Goal: Task Accomplishment & Management: Complete application form

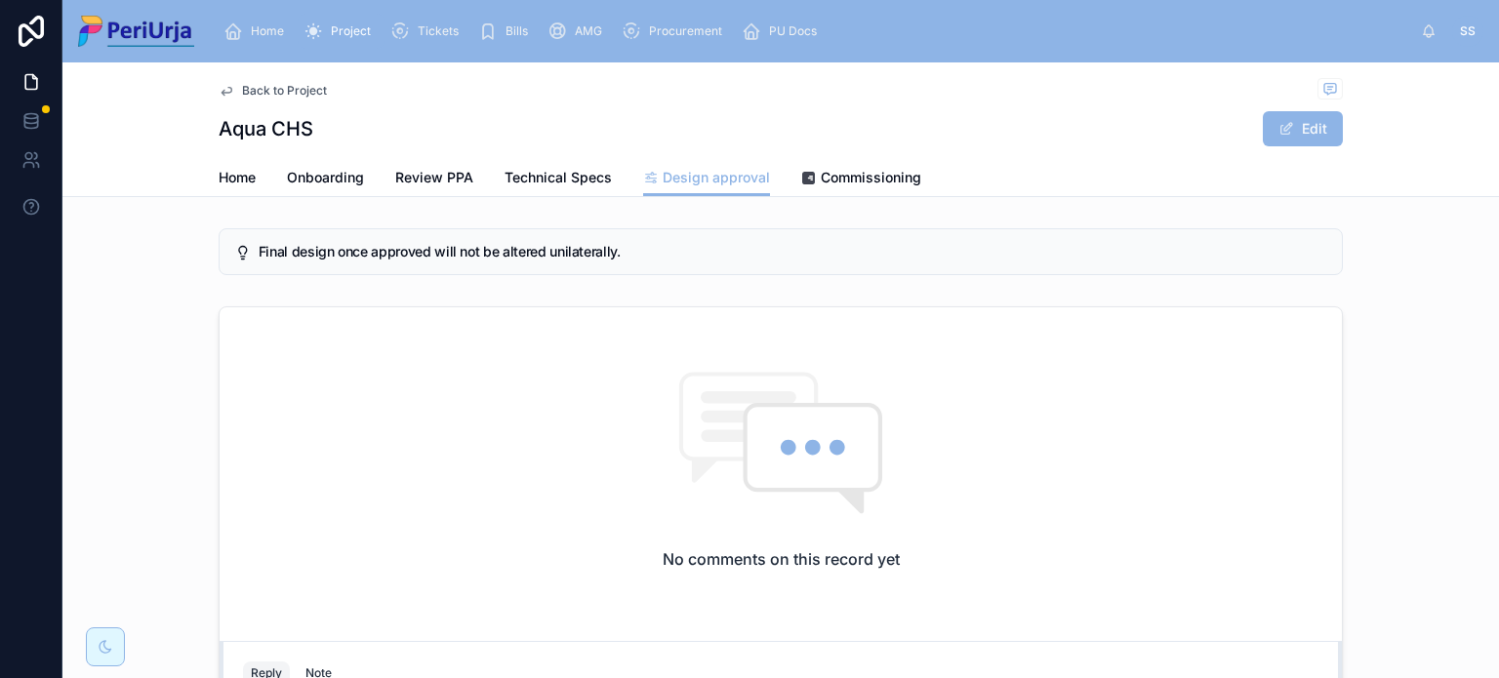
scroll to position [244, 0]
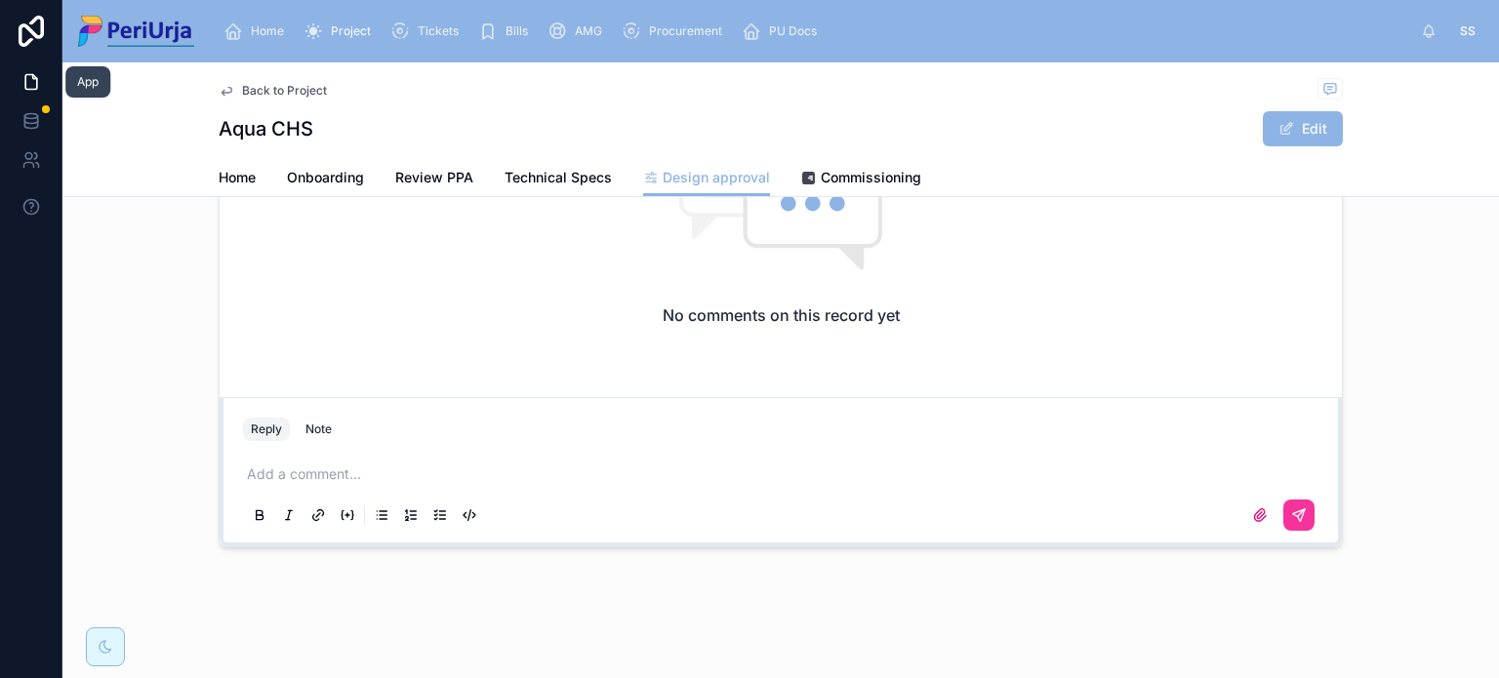
click at [25, 85] on icon at bounding box center [31, 82] width 12 height 15
click at [252, 26] on span "Home" at bounding box center [267, 31] width 33 height 16
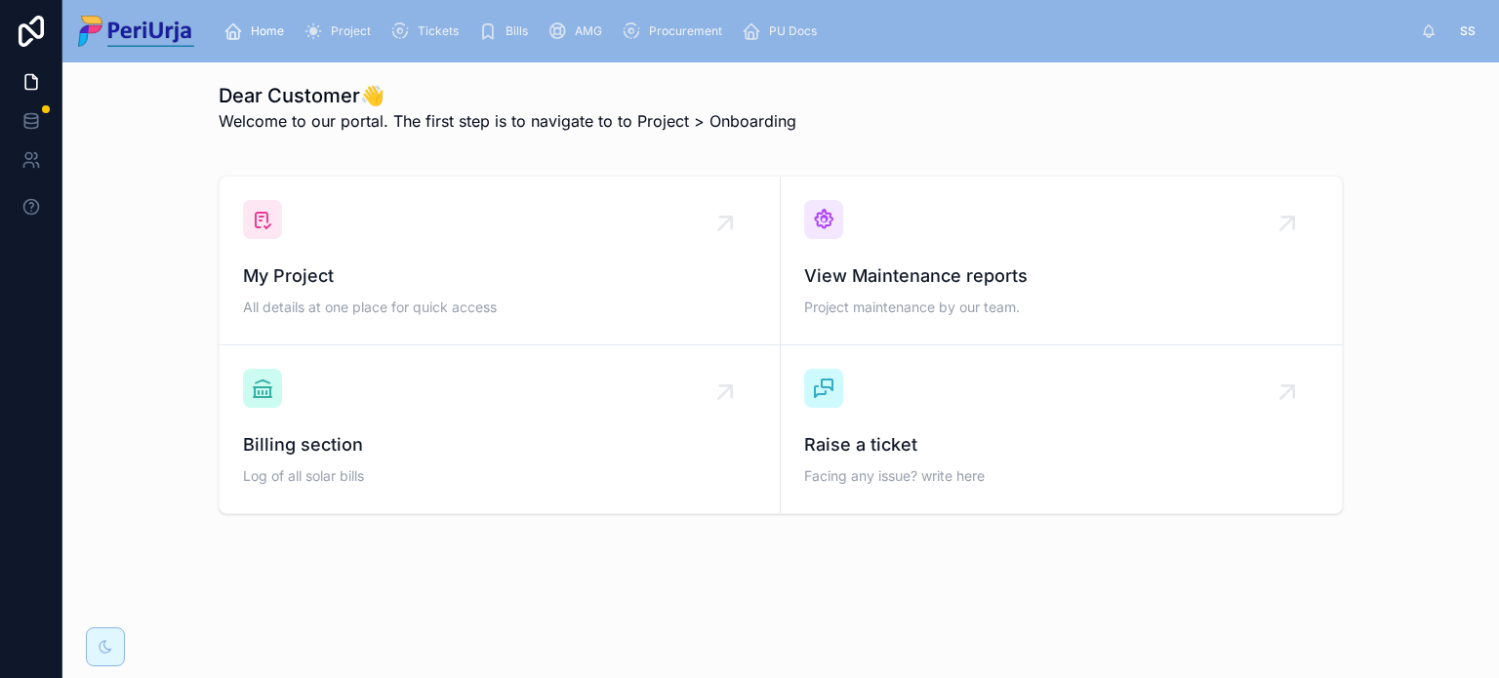
scroll to position [3, 0]
click at [397, 306] on span "All details at one place for quick access" at bounding box center [499, 309] width 513 height 20
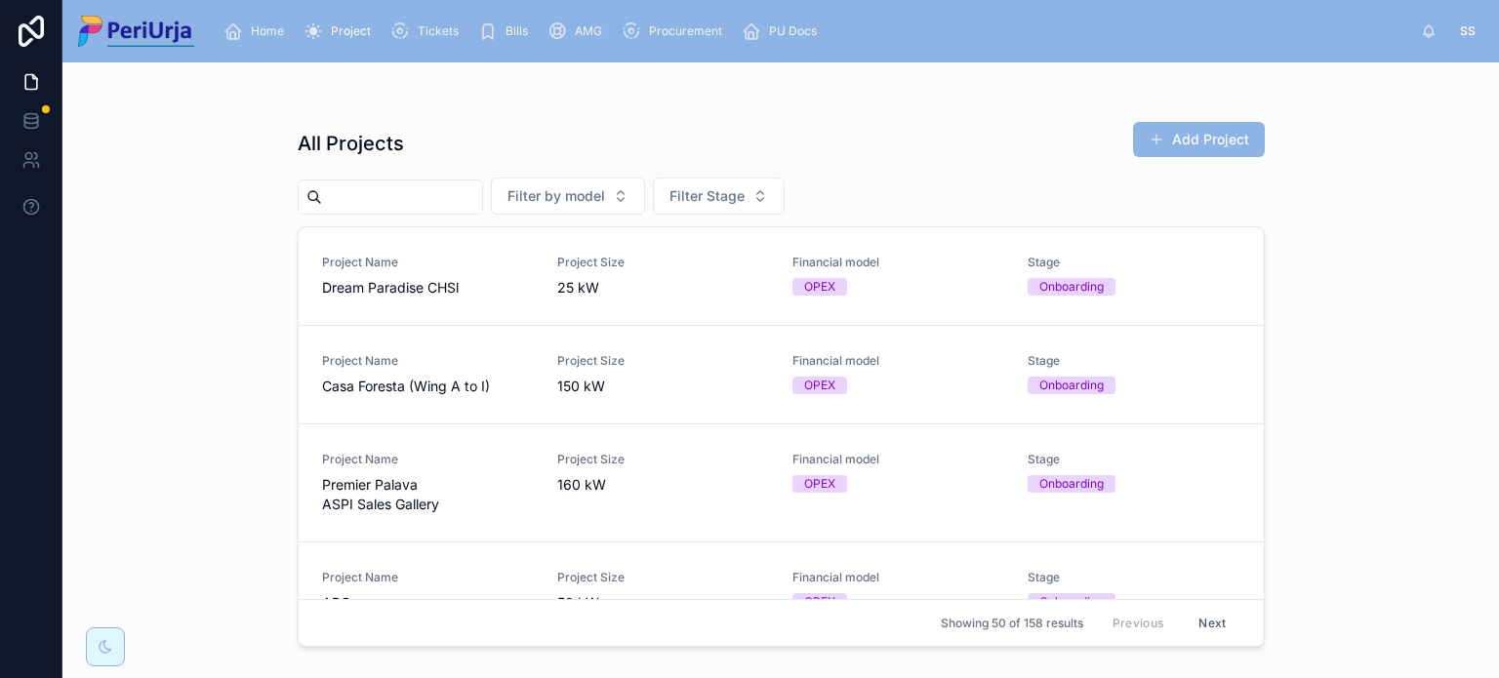
drag, startPoint x: 432, startPoint y: 176, endPoint x: 428, endPoint y: 203, distance: 27.6
click at [430, 196] on div "All Projects Add Project Filter by model Filter Stage Project Name Dream Paradi…" at bounding box center [781, 381] width 967 height 545
click at [428, 203] on input "text" at bounding box center [402, 196] width 160 height 27
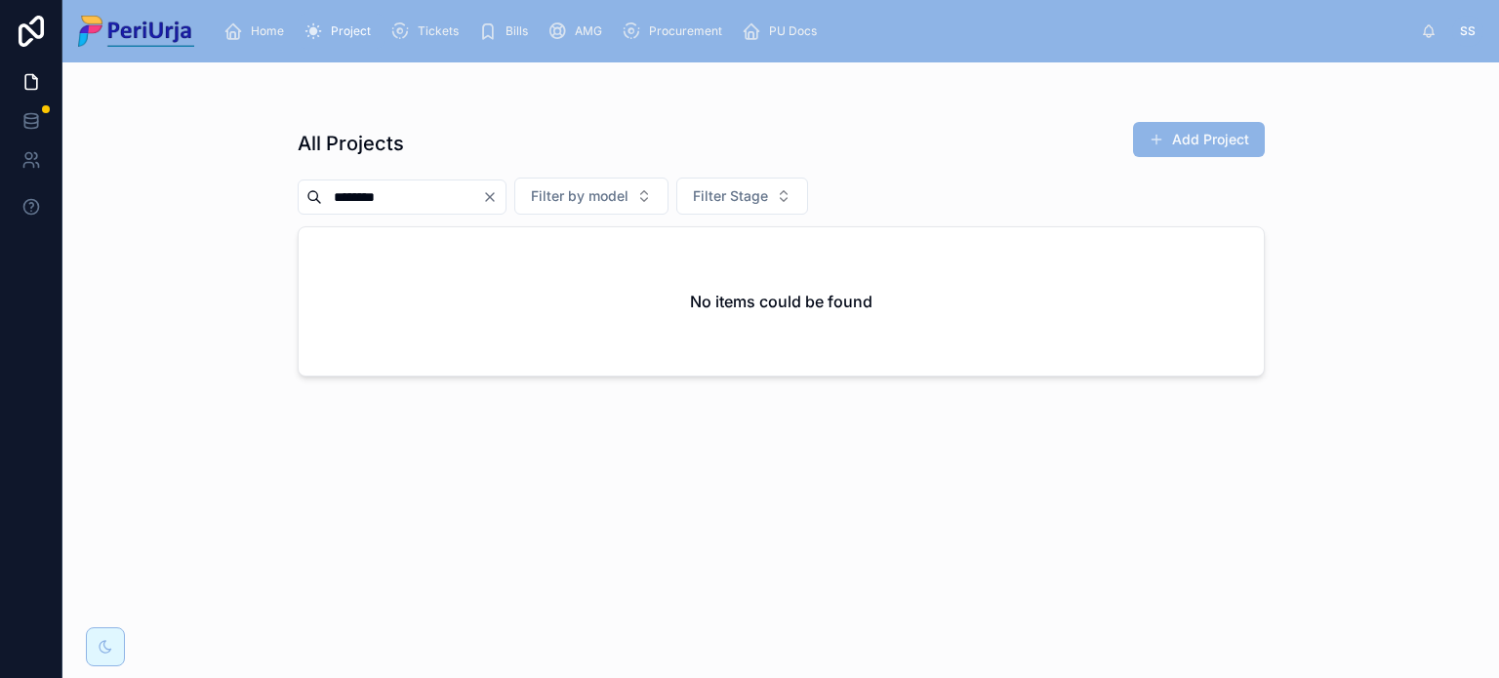
type input "********"
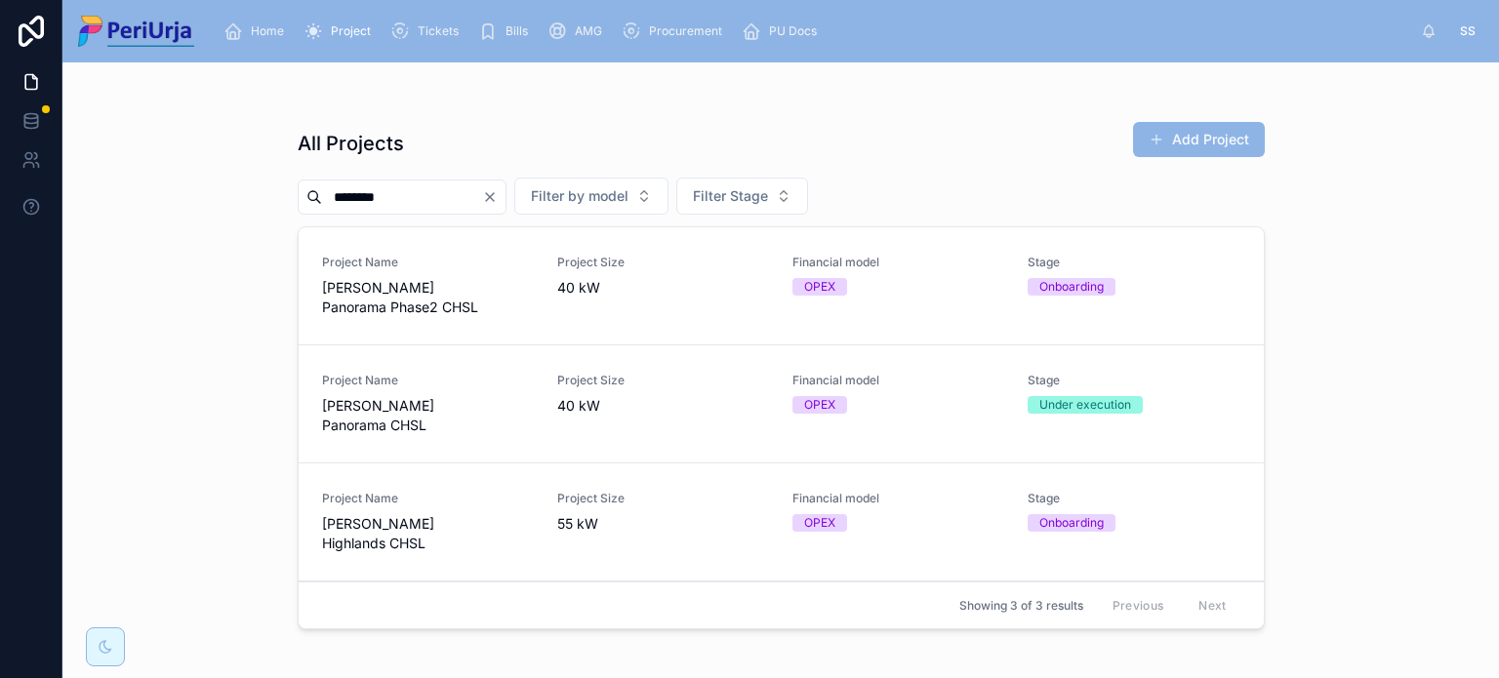
click at [533, 397] on span "[PERSON_NAME] Panorama CHSL" at bounding box center [428, 415] width 212 height 39
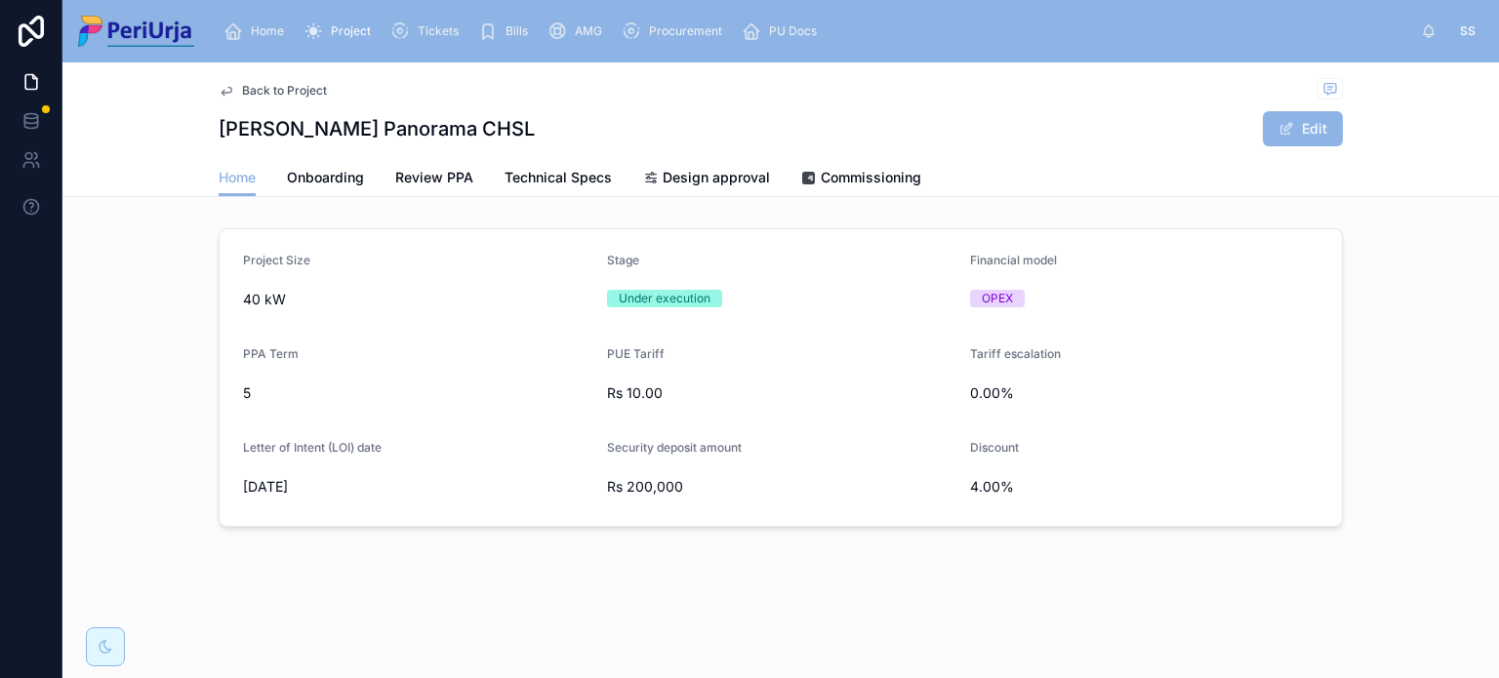
click at [328, 165] on link "Onboarding" at bounding box center [325, 179] width 77 height 39
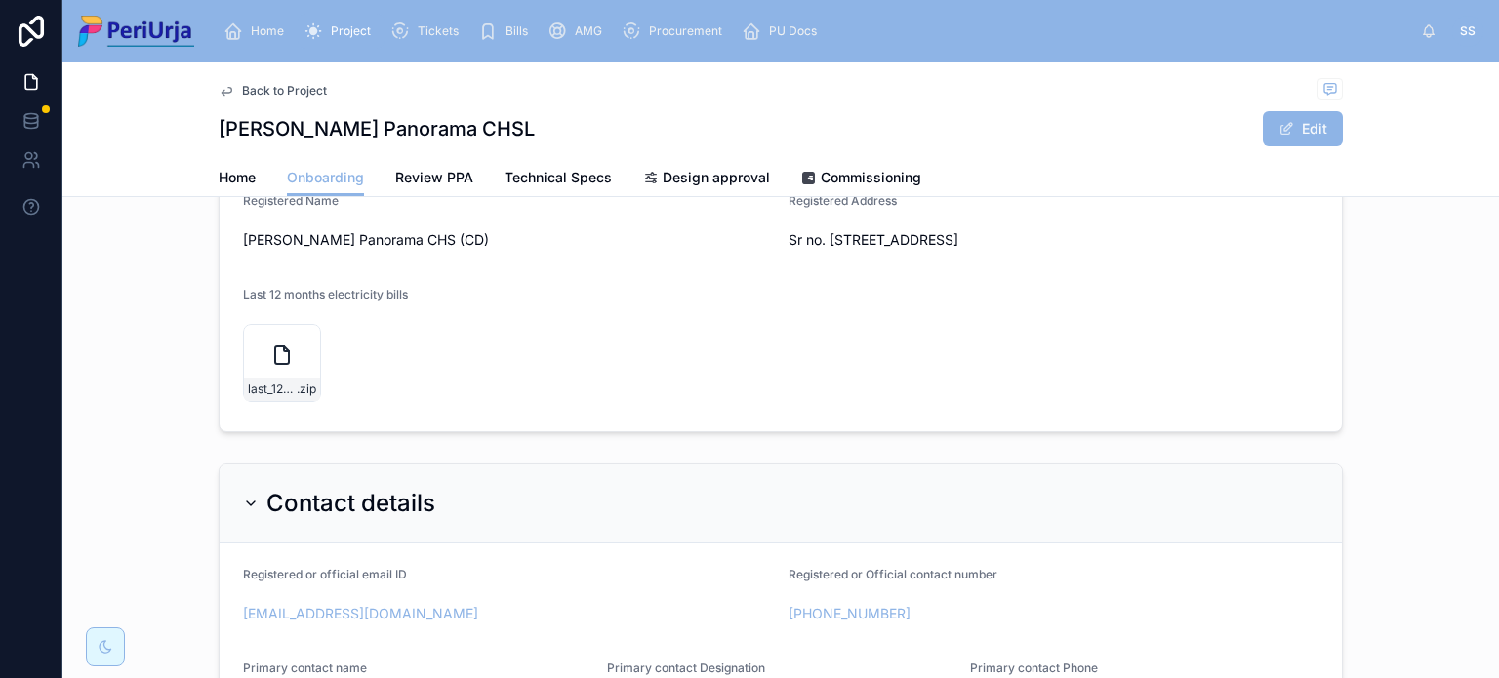
scroll to position [98, 0]
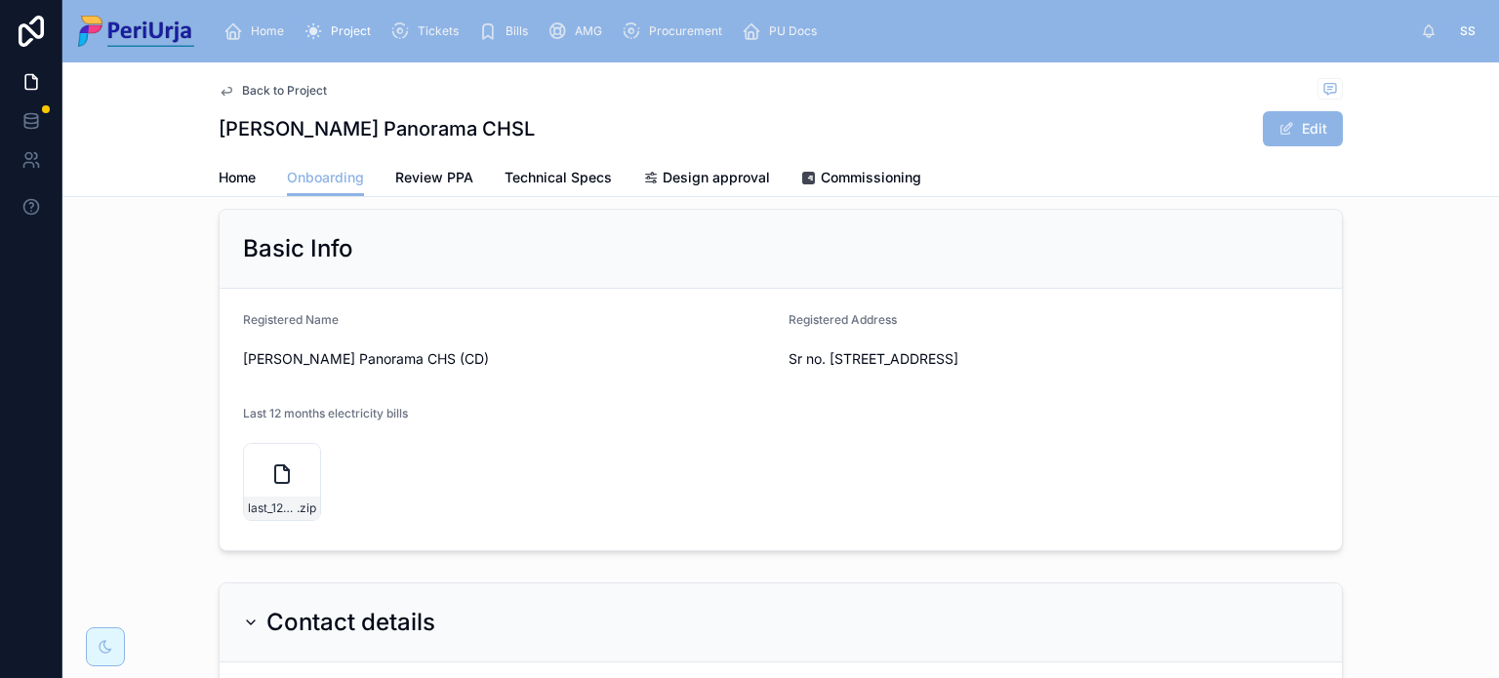
click at [270, 472] on icon at bounding box center [281, 474] width 23 height 23
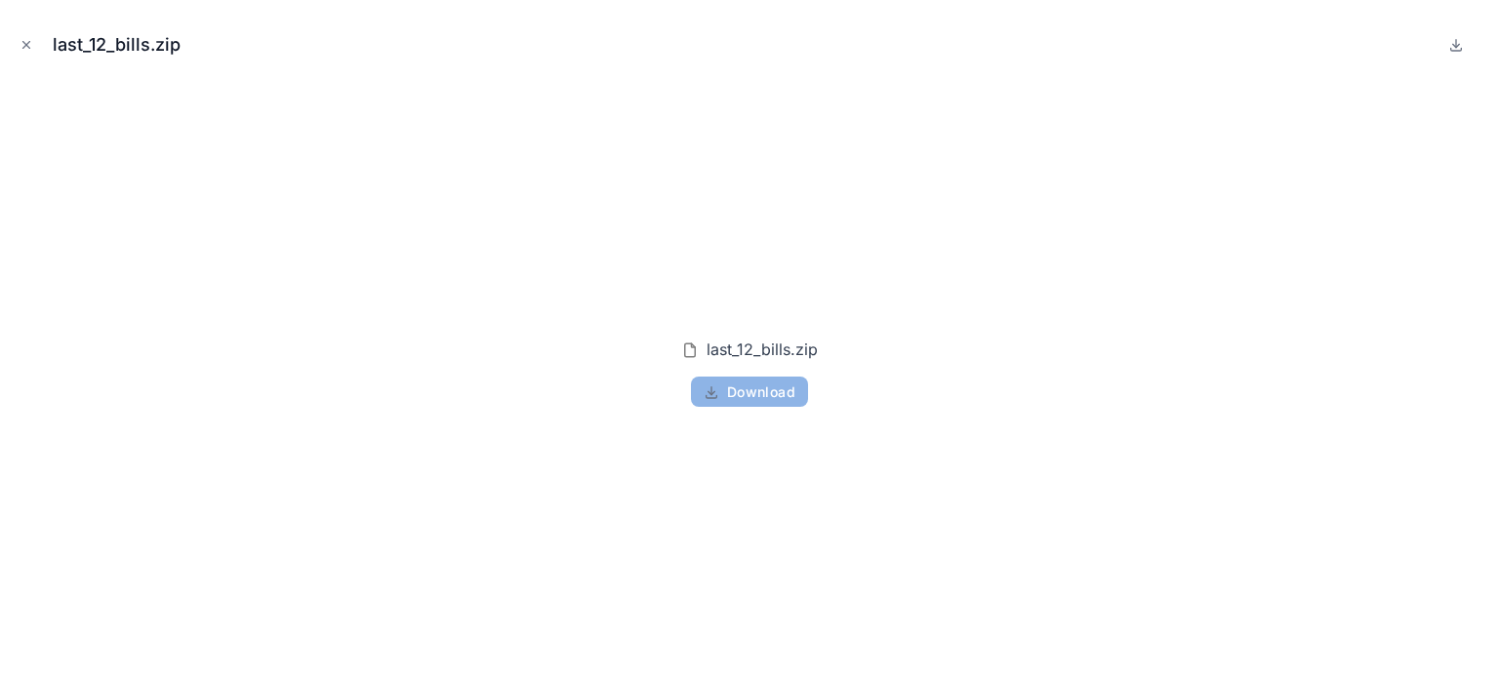
click at [23, 45] on icon "Close modal" at bounding box center [27, 45] width 14 height 14
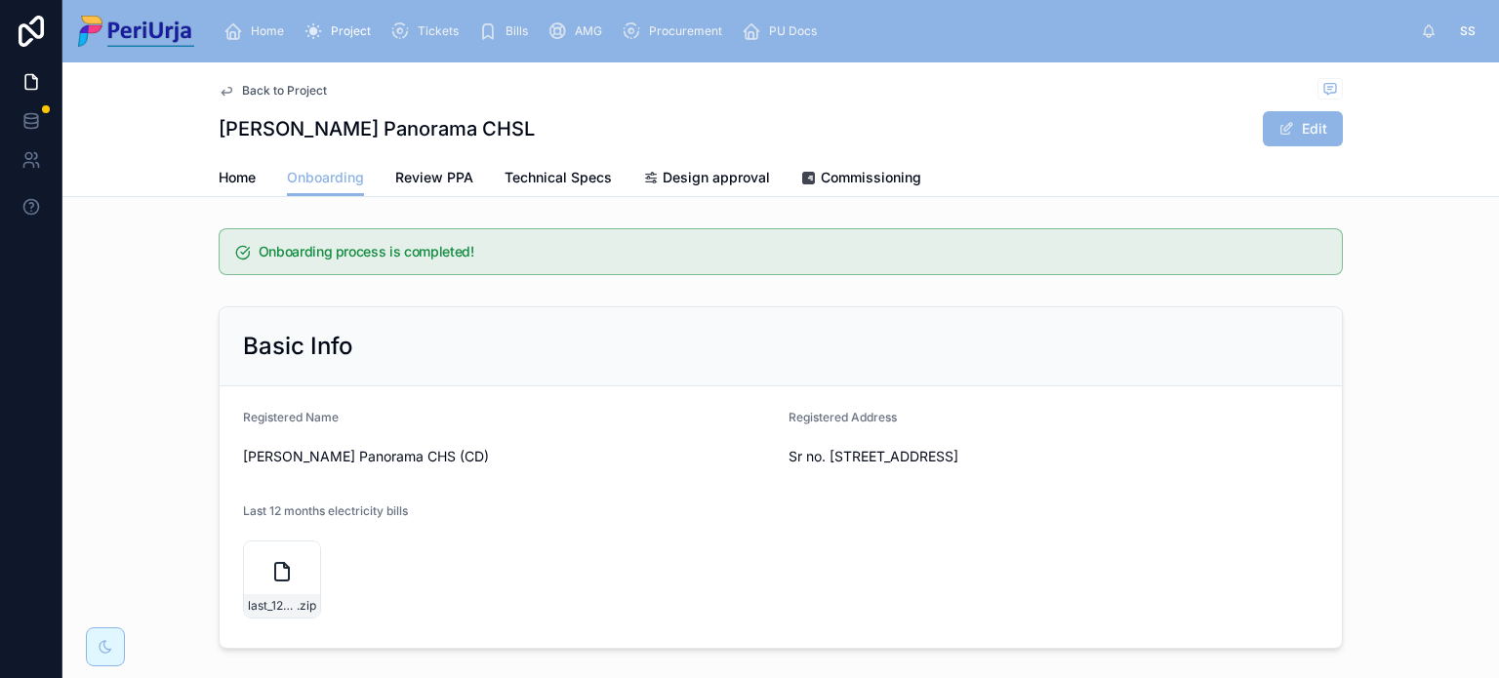
click at [227, 172] on span "Home" at bounding box center [237, 178] width 37 height 20
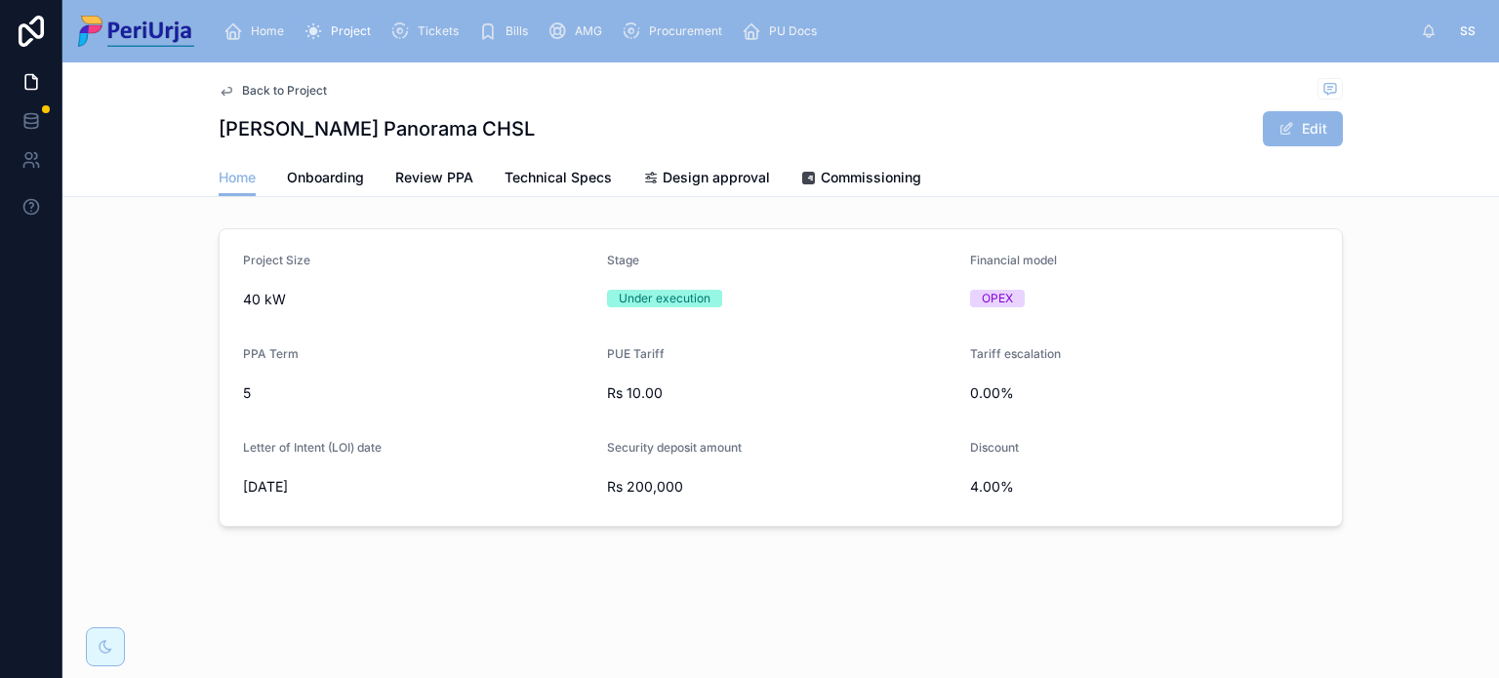
click at [326, 185] on span "Onboarding" at bounding box center [325, 178] width 77 height 20
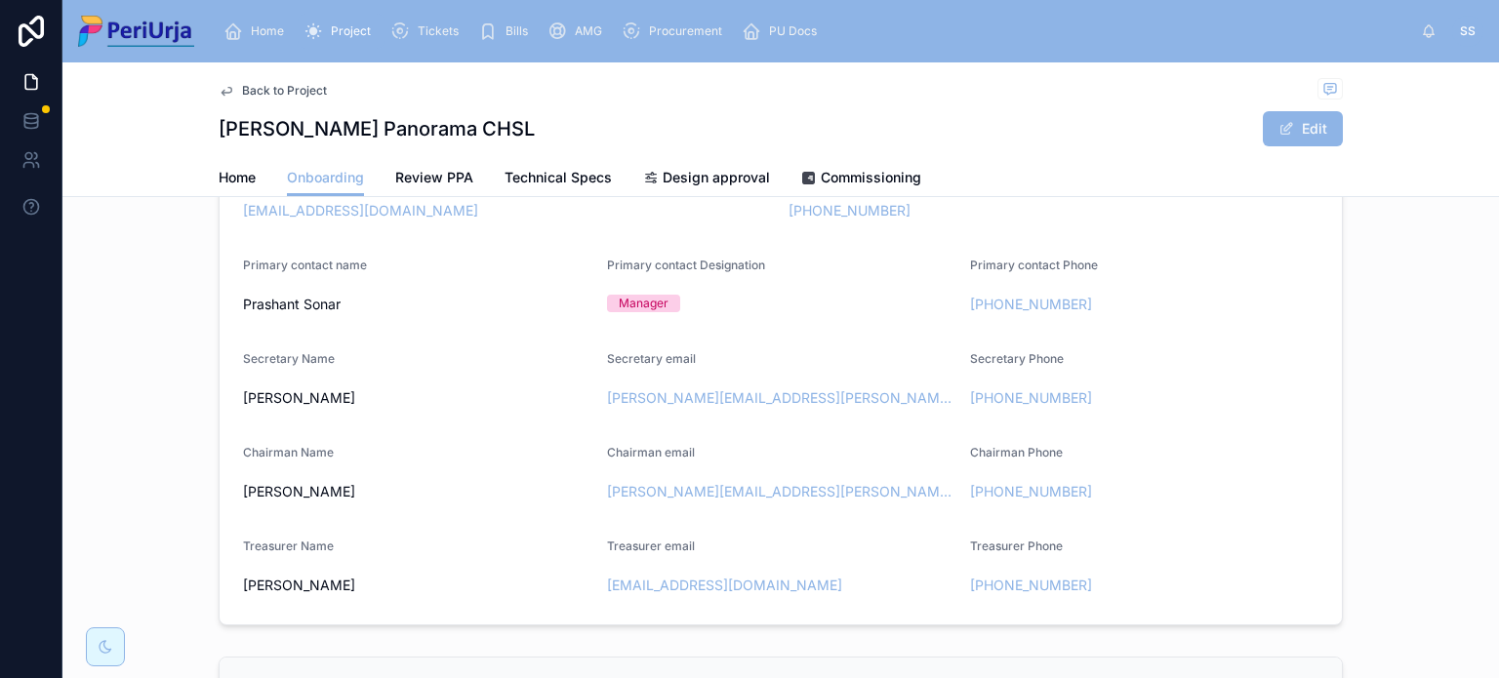
scroll to position [585, 0]
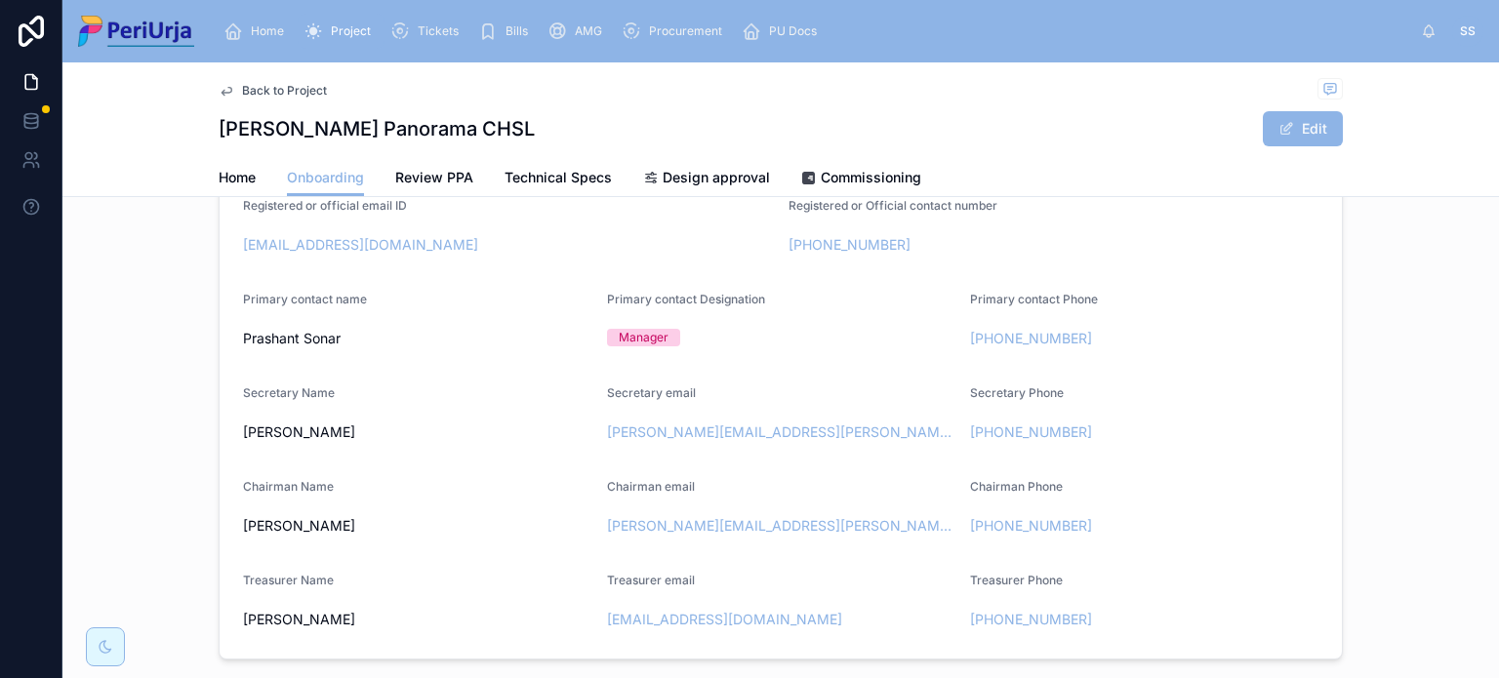
click at [402, 630] on div "[PERSON_NAME]" at bounding box center [417, 619] width 348 height 31
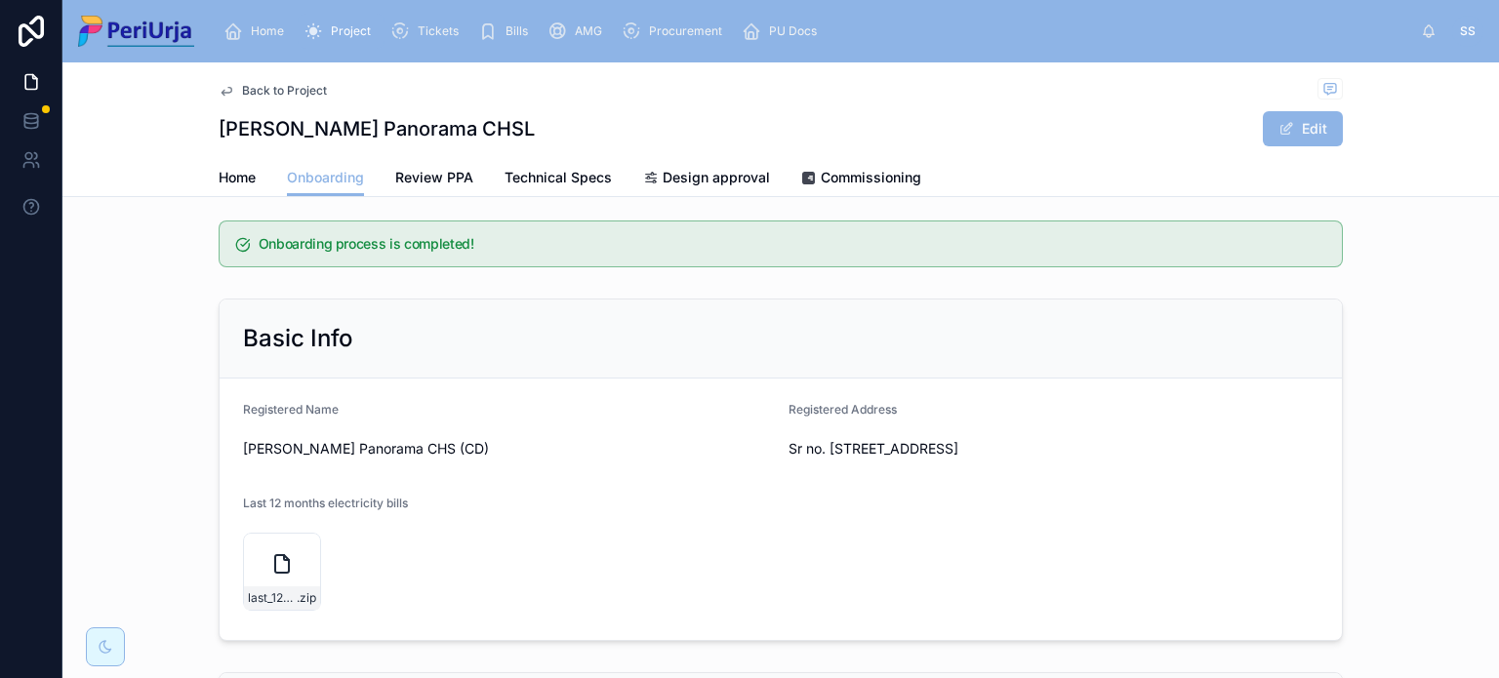
scroll to position [0, 0]
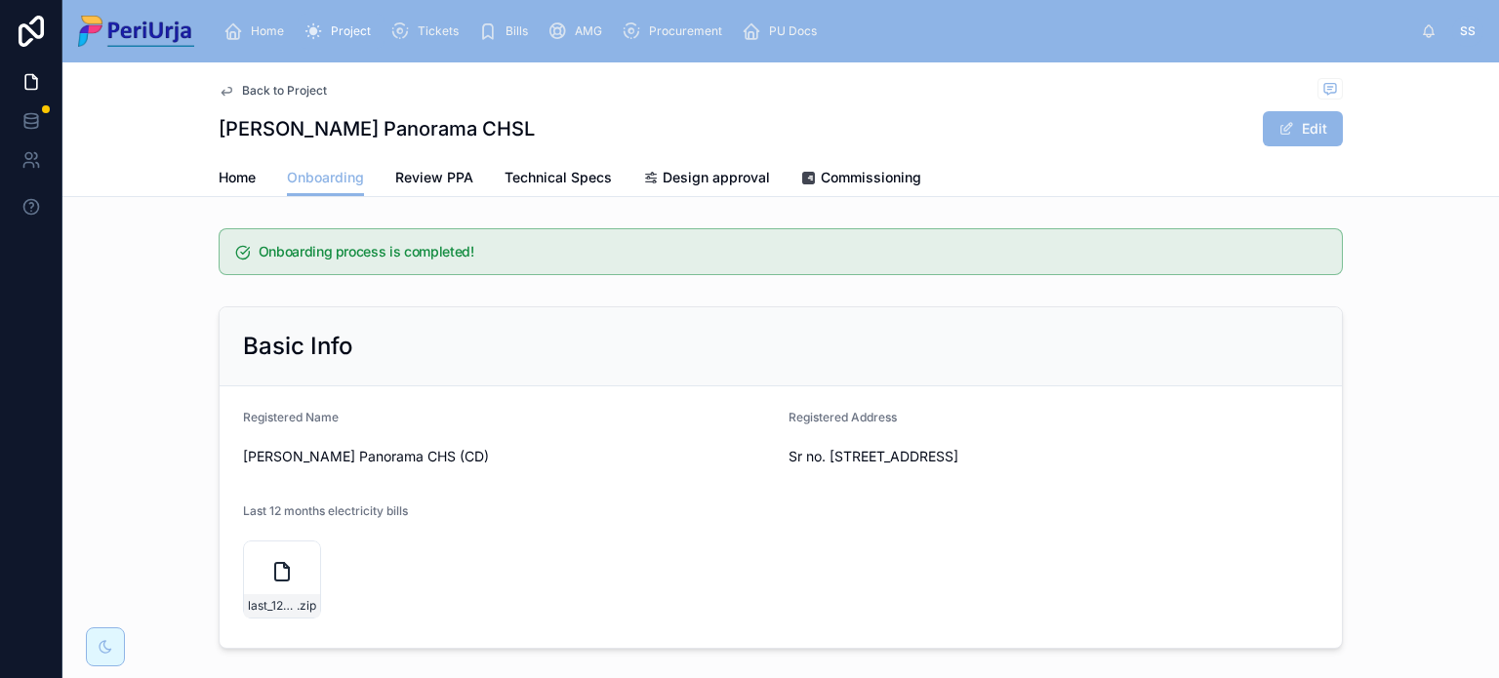
click at [449, 160] on link "Review PPA" at bounding box center [434, 179] width 78 height 39
click at [444, 176] on span "Review PPA" at bounding box center [434, 178] width 78 height 20
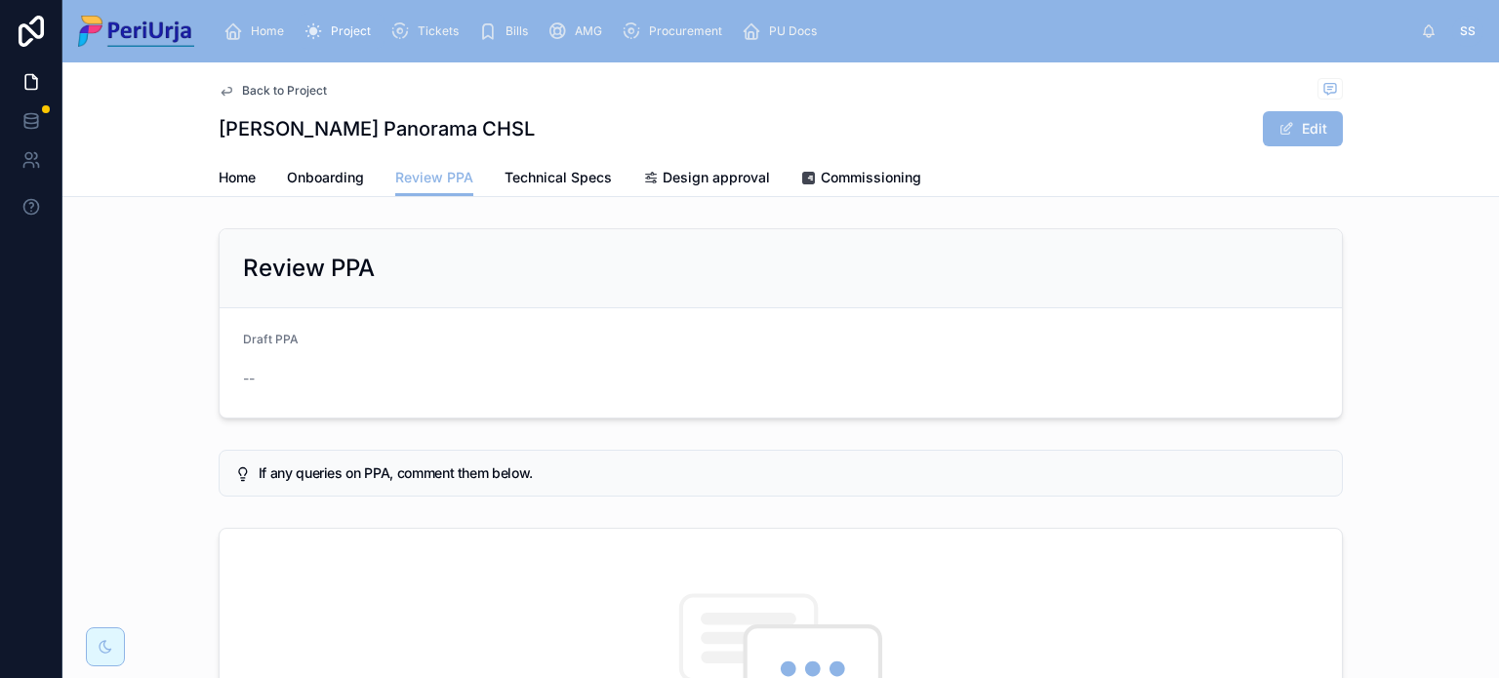
click at [579, 186] on span "Technical Specs" at bounding box center [557, 178] width 107 height 20
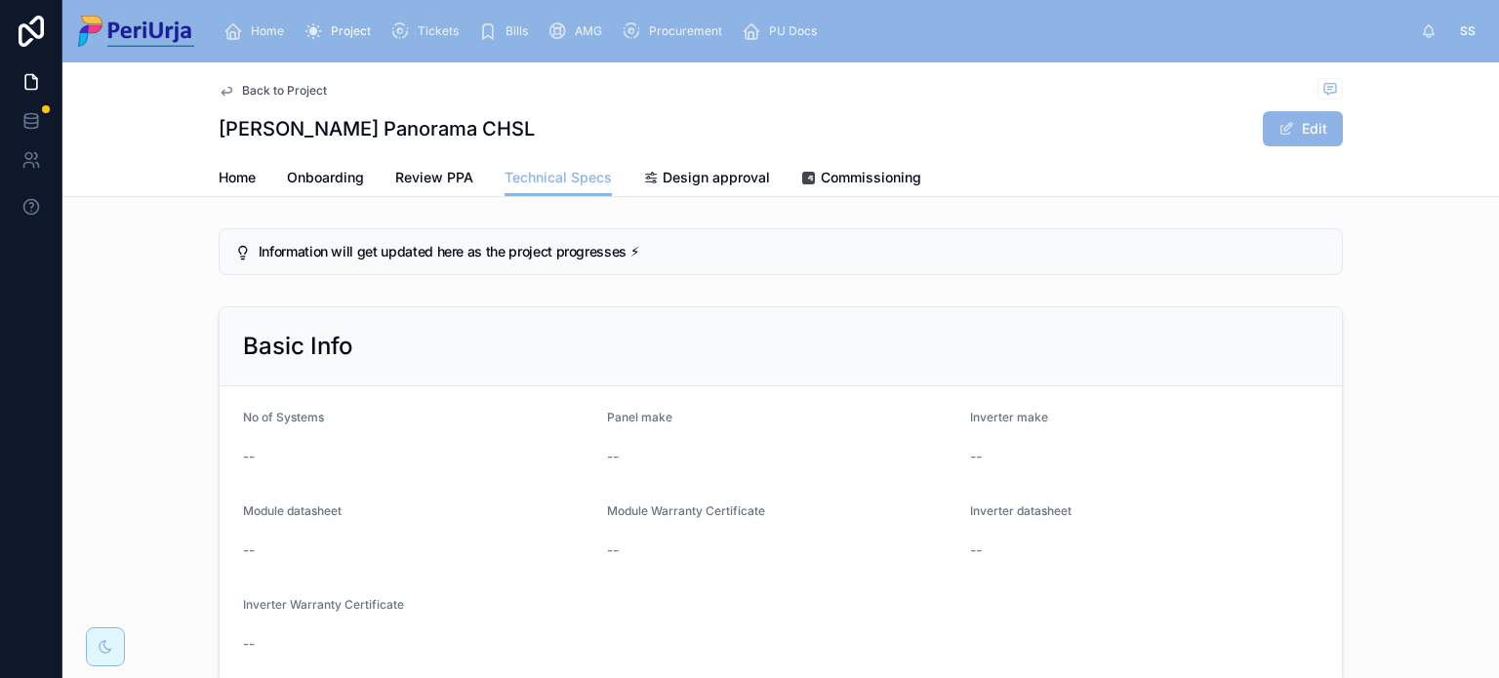
click at [708, 172] on span "Design approval" at bounding box center [716, 178] width 107 height 20
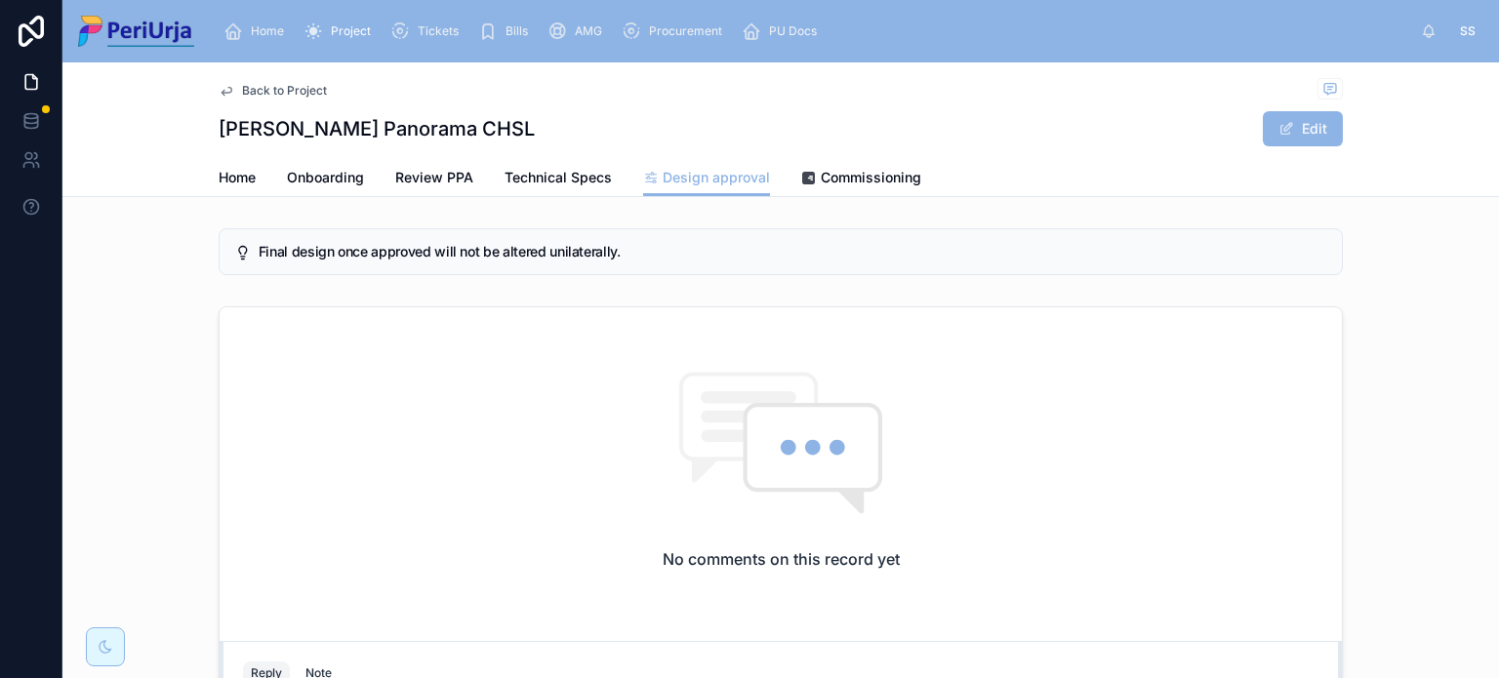
click at [868, 179] on span "Commissioning" at bounding box center [871, 178] width 101 height 20
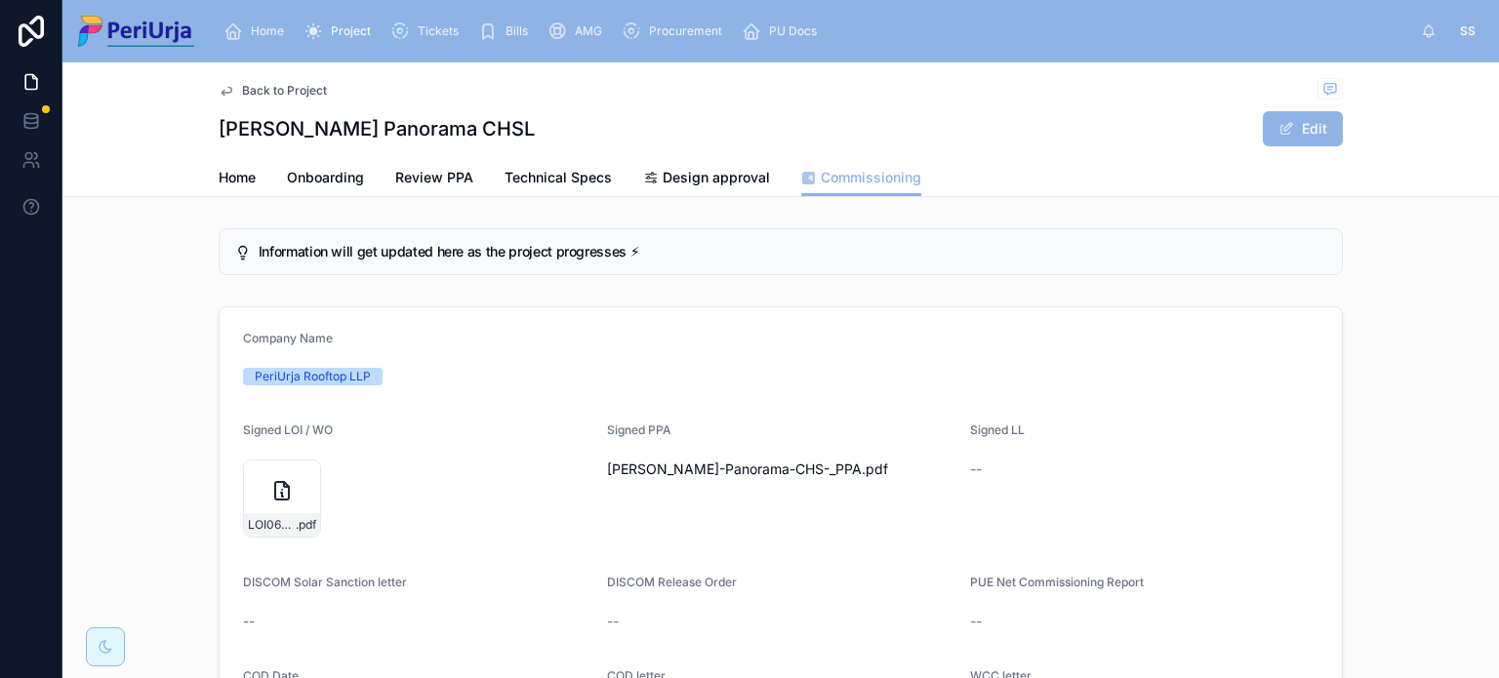
click at [336, 174] on span "Onboarding" at bounding box center [325, 178] width 77 height 20
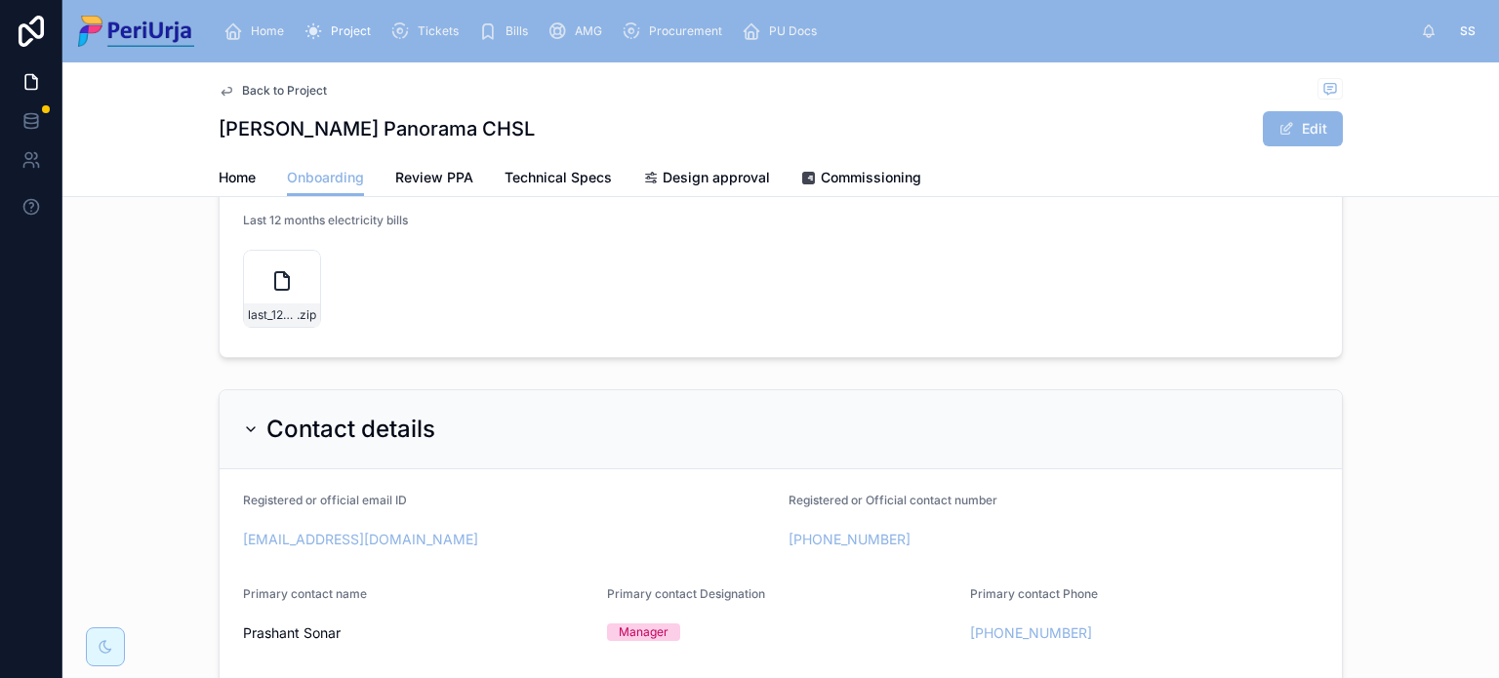
scroll to position [293, 0]
click at [243, 269] on div "last_12_bills .zip" at bounding box center [282, 287] width 78 height 78
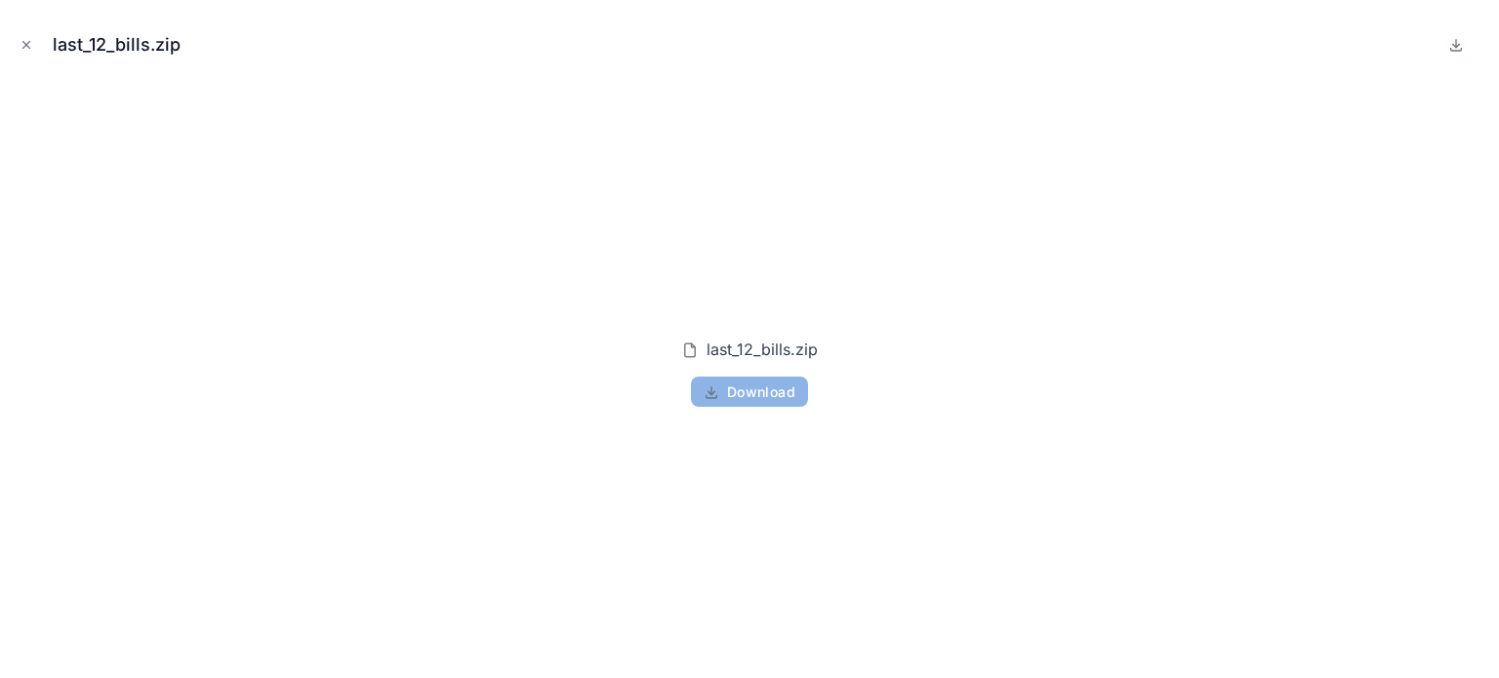
click at [717, 378] on button "Download" at bounding box center [749, 392] width 117 height 31
drag, startPoint x: 764, startPoint y: 155, endPoint x: 807, endPoint y: 129, distance: 50.4
click at [765, 155] on div "last_12_bills.zip Download" at bounding box center [750, 372] width 1468 height 581
click at [27, 44] on icon "Close modal" at bounding box center [27, 45] width 14 height 14
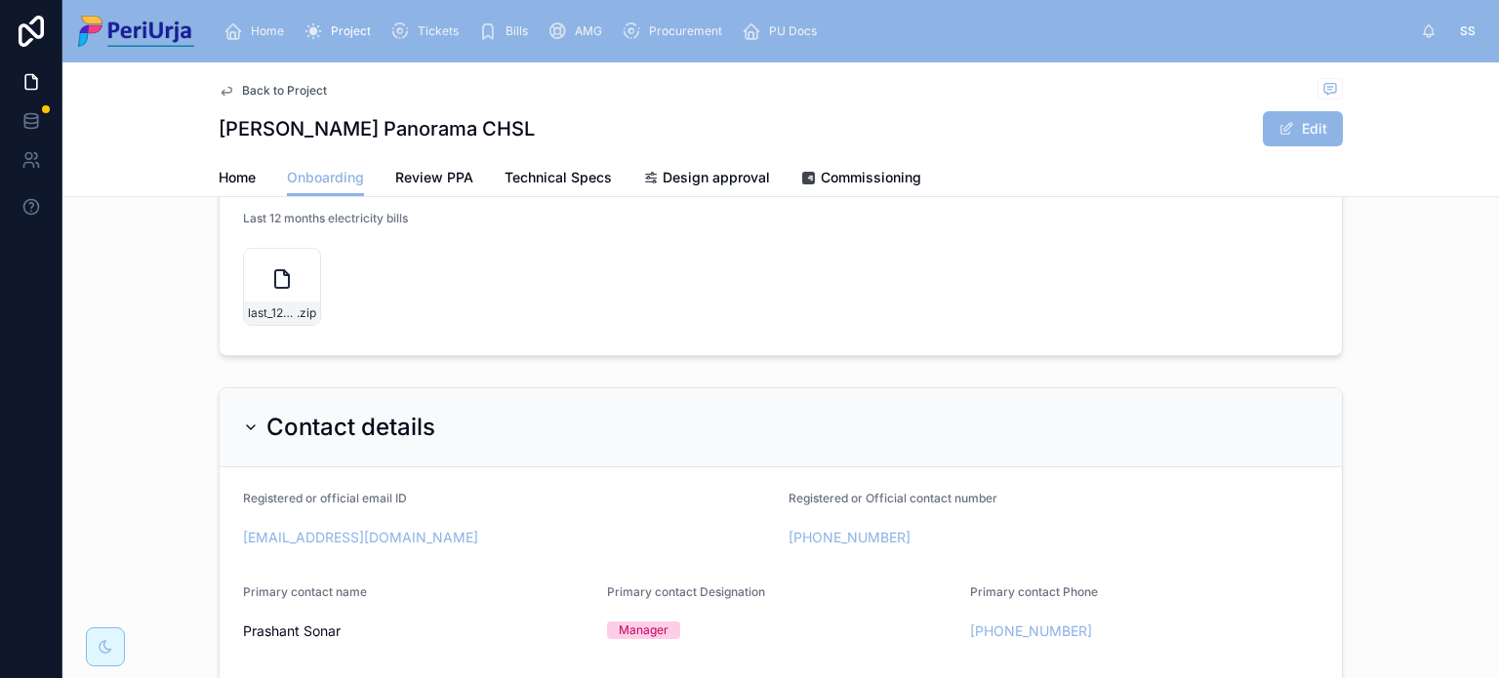
click at [250, 183] on div "Home Onboarding Review PPA Technical Specs Design approval Commissioning" at bounding box center [781, 177] width 1124 height 37
click at [20, 127] on link at bounding box center [30, 120] width 61 height 39
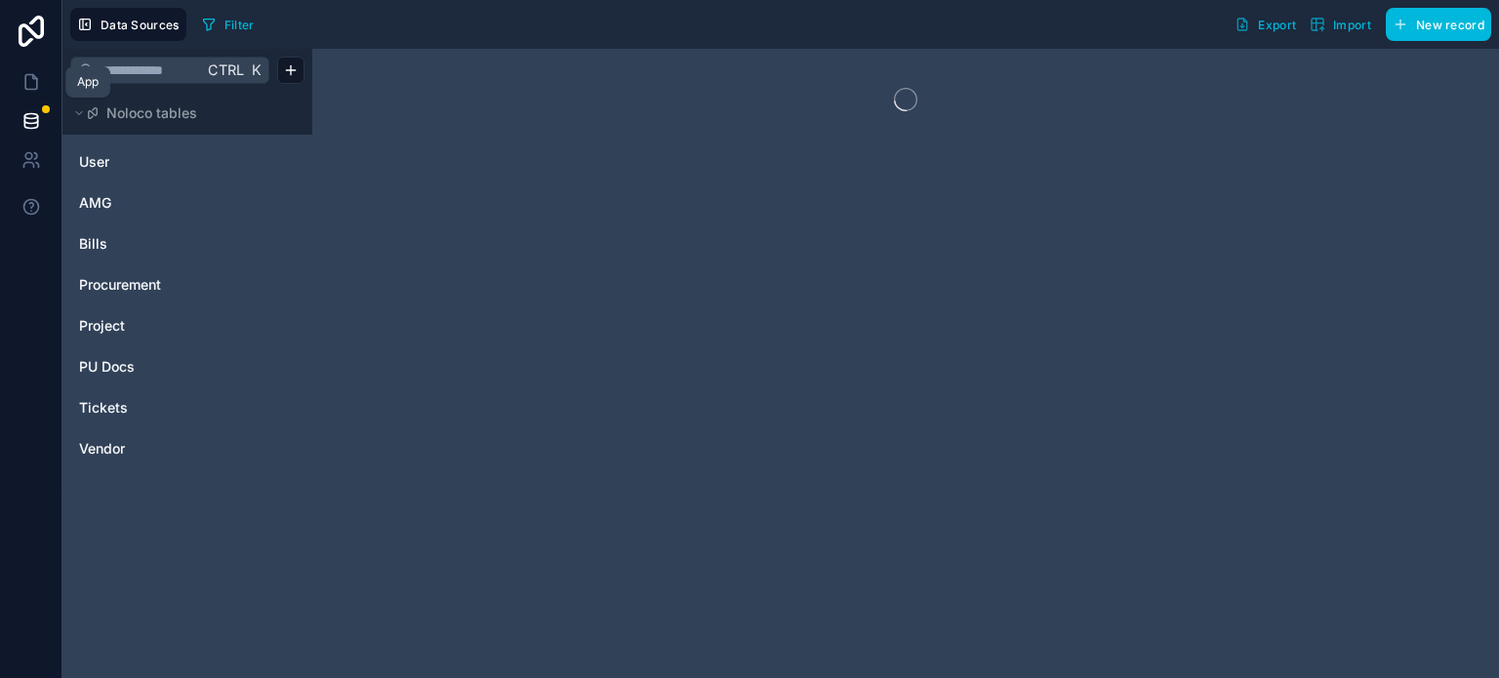
click at [20, 69] on link at bounding box center [30, 81] width 61 height 39
